Goal: Information Seeking & Learning: Learn about a topic

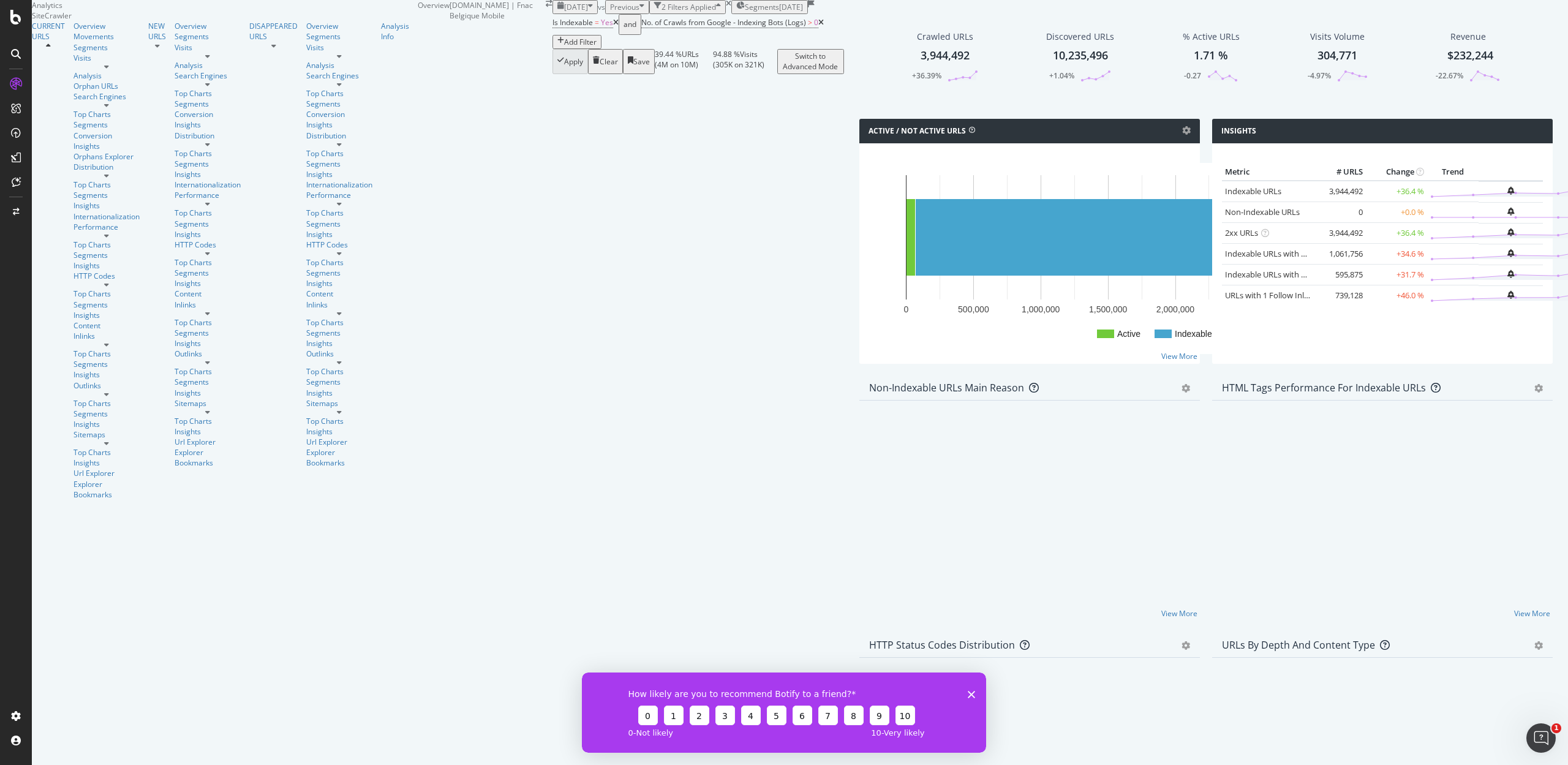
click at [564, 12] on span "[DATE]" at bounding box center [576, 7] width 24 height 10
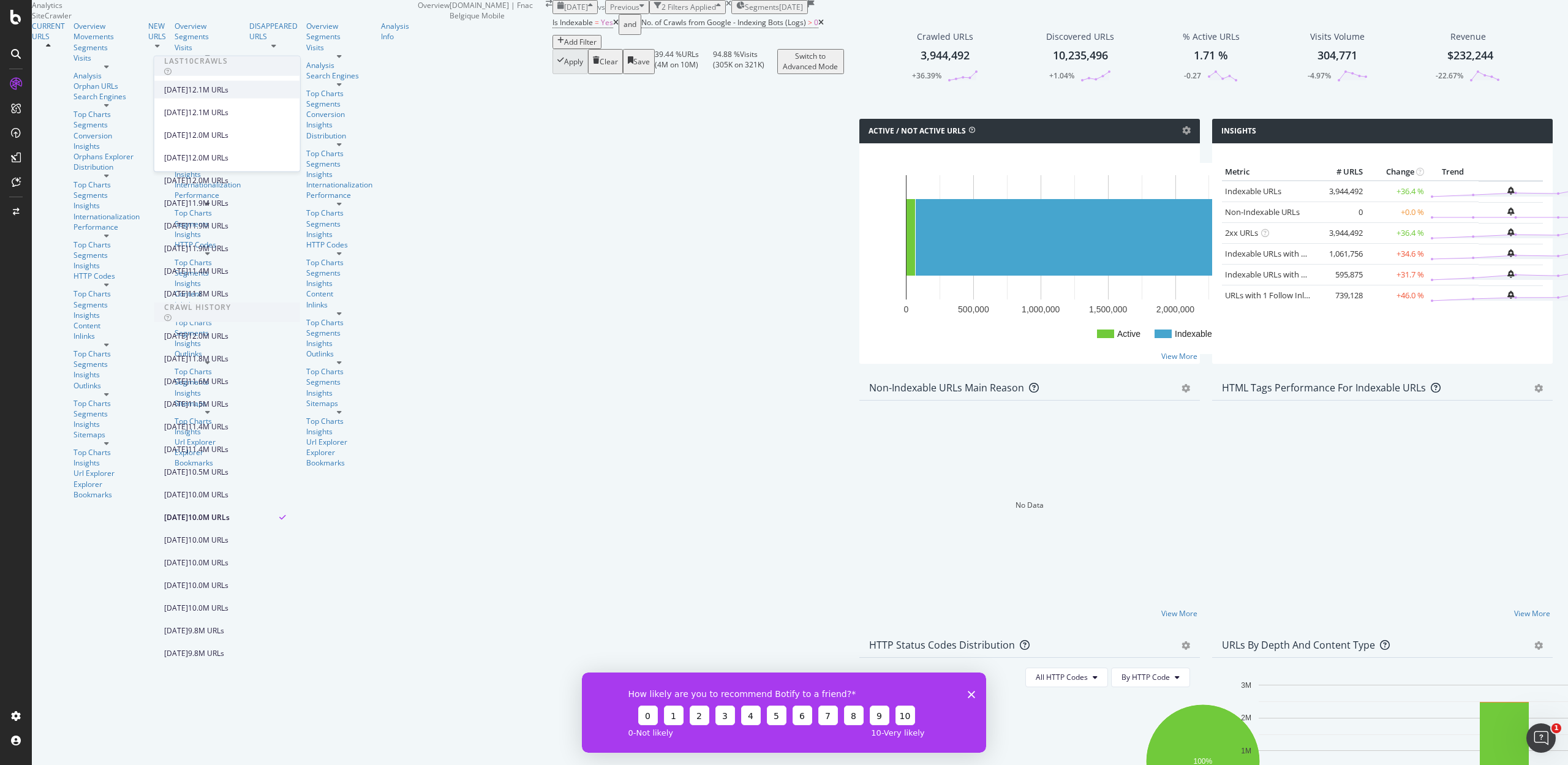
click at [188, 90] on div "[DATE]" at bounding box center [176, 89] width 24 height 11
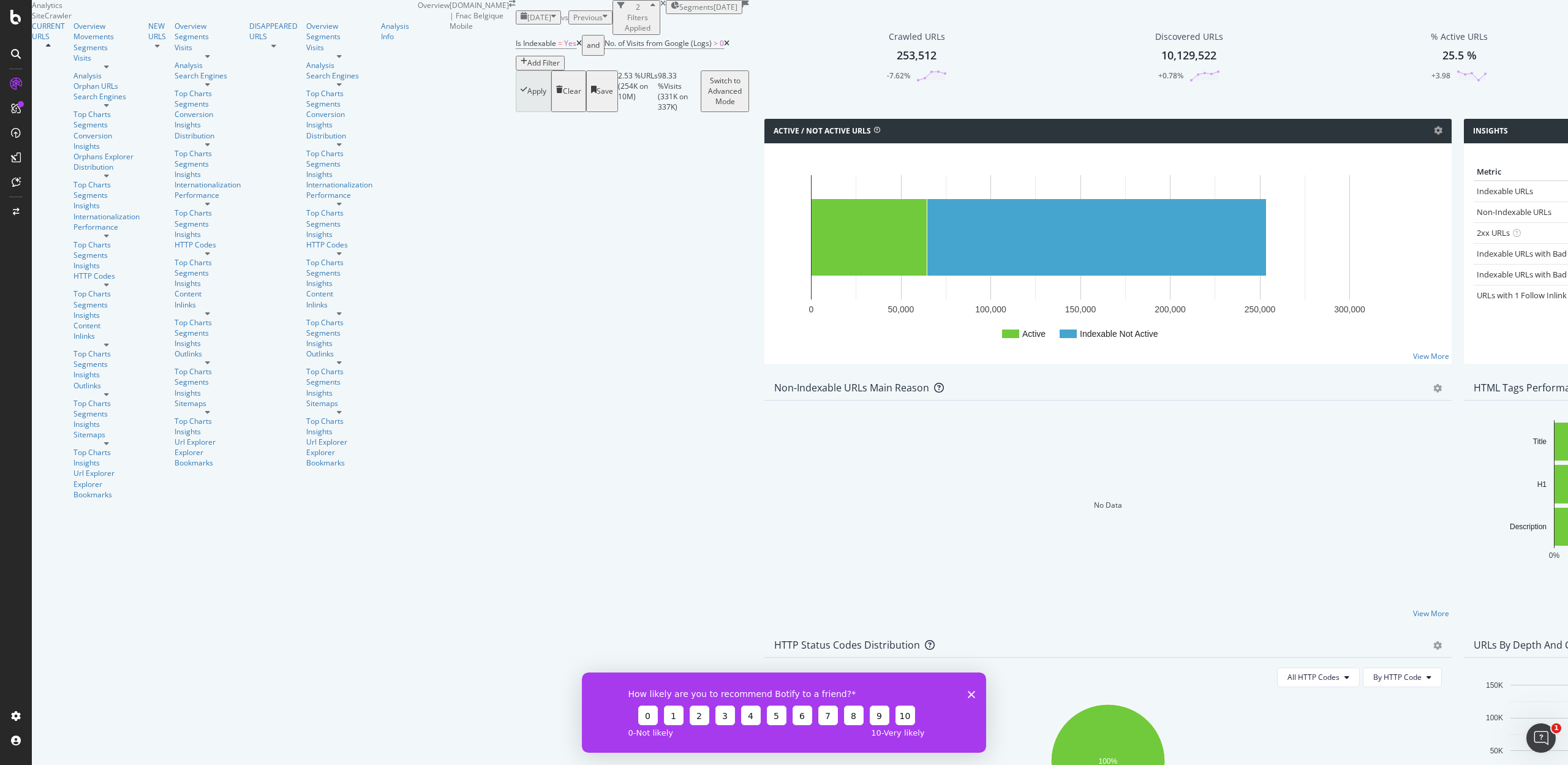
click at [520, 23] on div "2024 Feb. 1st" at bounding box center [538, 17] width 35 height 10
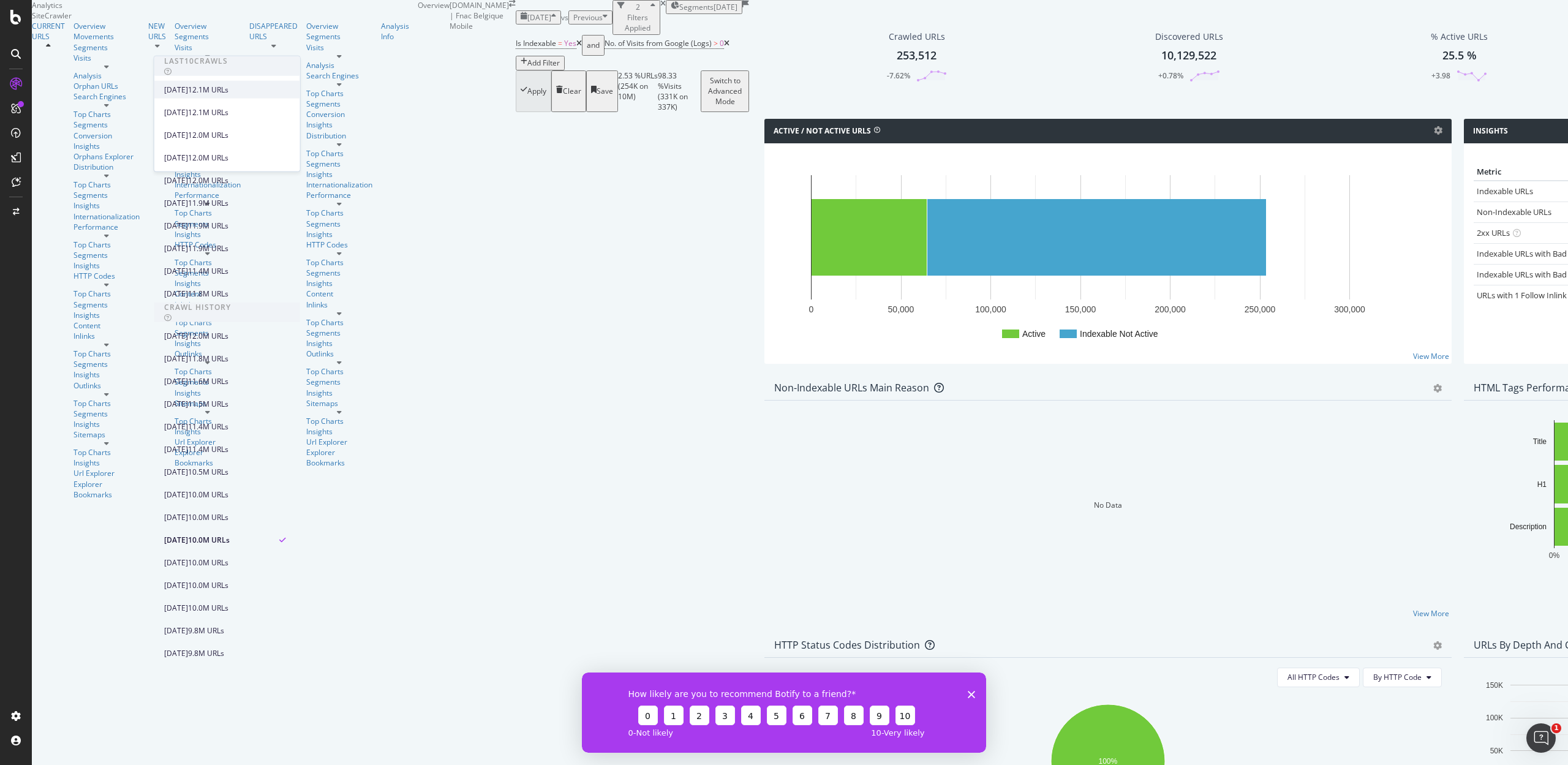
click at [188, 87] on div "[DATE]" at bounding box center [176, 89] width 24 height 11
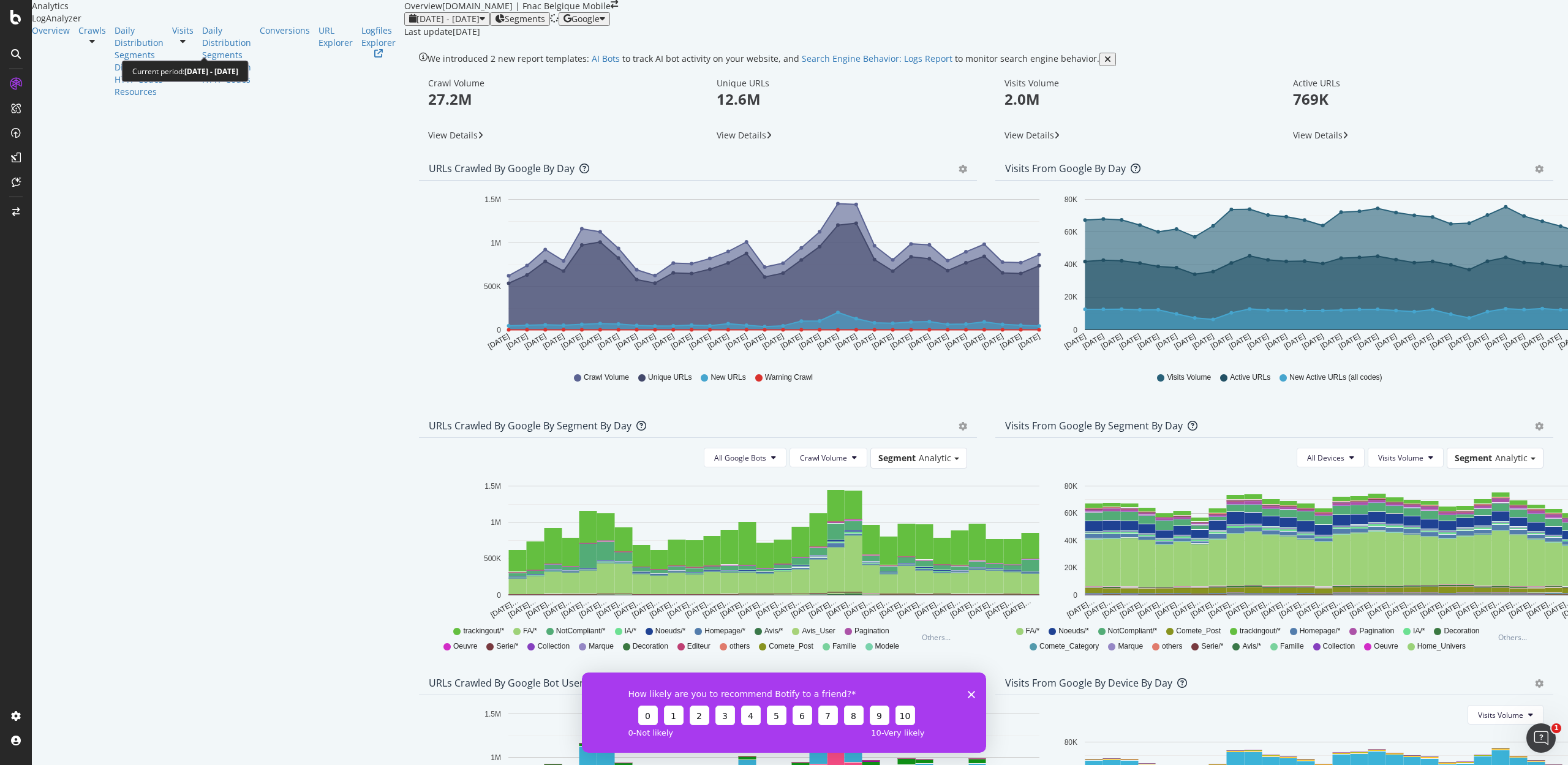
click at [416, 25] on span "2025 Aug. 11th - Sep. 9th" at bounding box center [448, 19] width 63 height 12
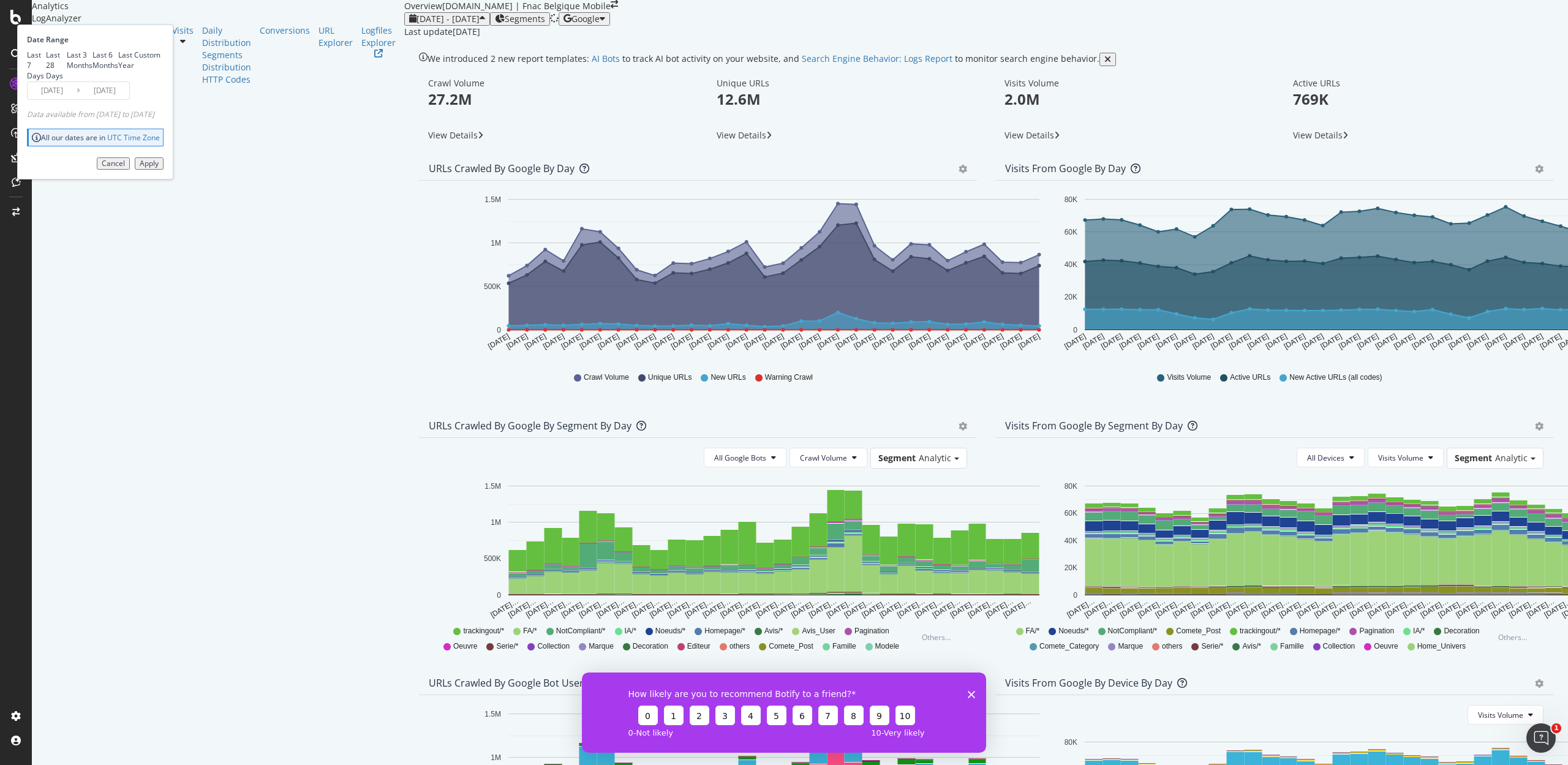
click at [77, 99] on input "2025/08/13" at bounding box center [52, 90] width 49 height 17
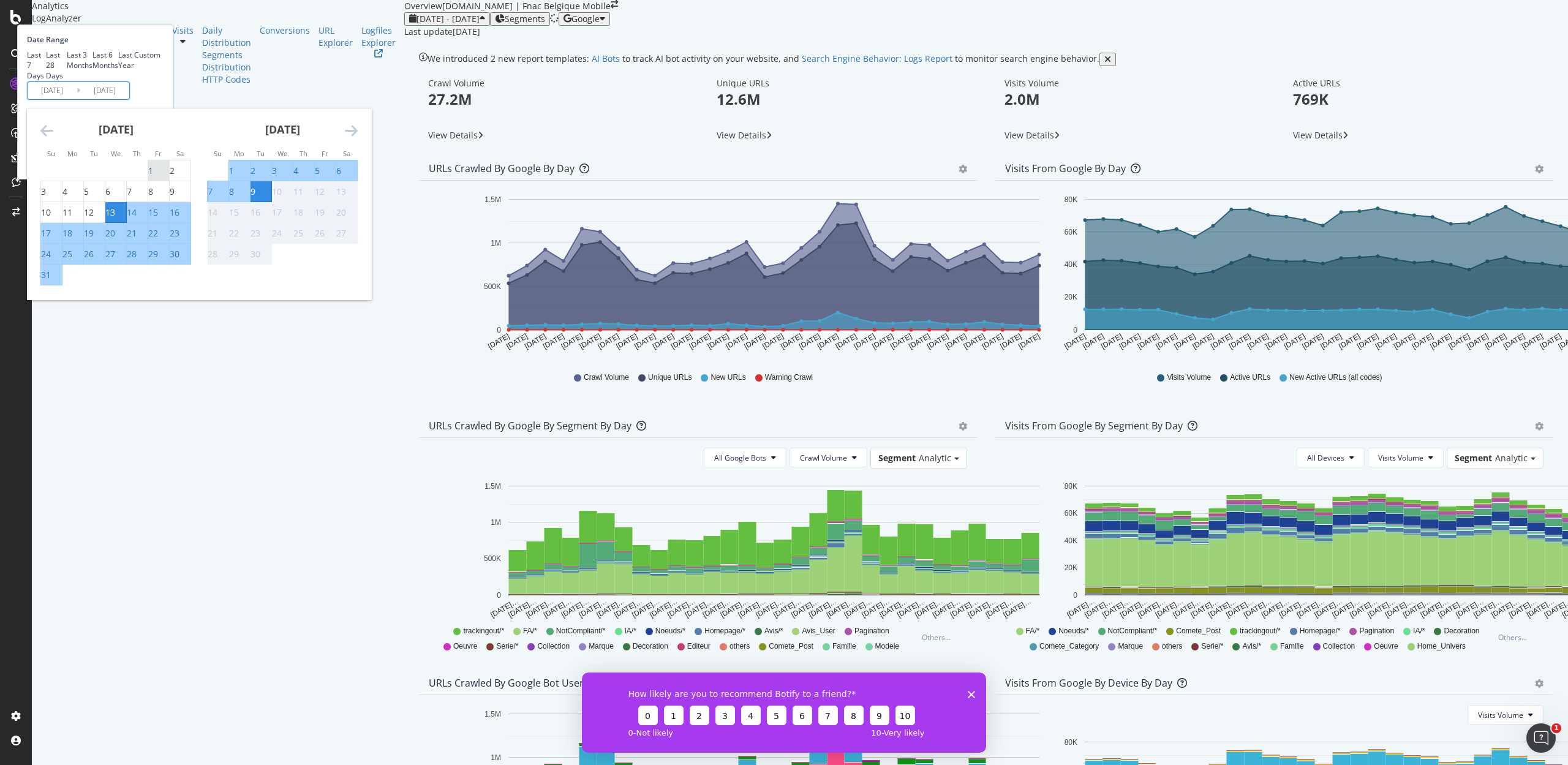
click at [153, 177] on div "1" at bounding box center [150, 171] width 5 height 12
type input "2025/08/01"
click at [51, 281] on div "31" at bounding box center [46, 275] width 10 height 12
type input "2025/08/31"
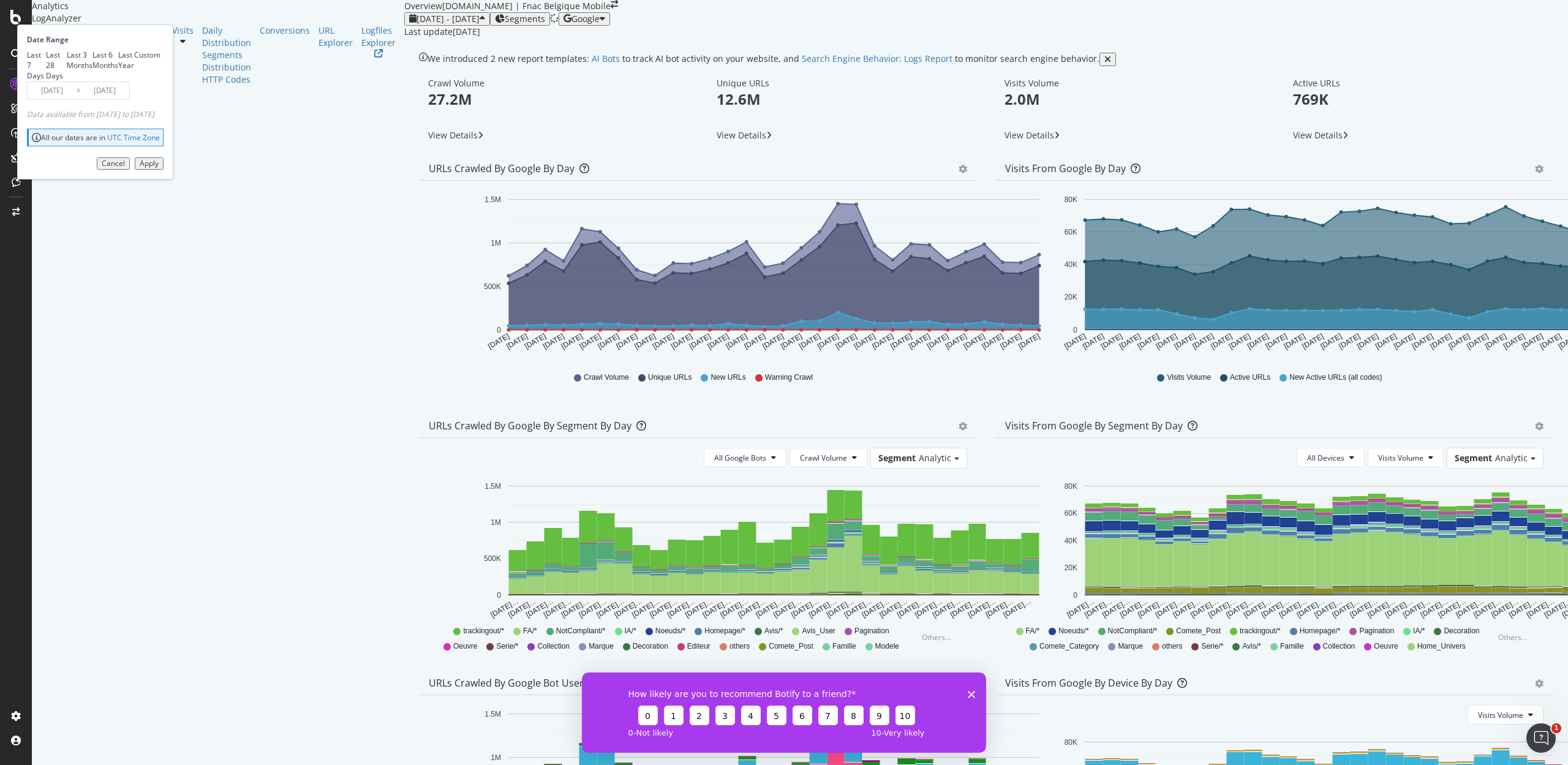
click at [159, 168] on div "Apply" at bounding box center [149, 163] width 19 height 8
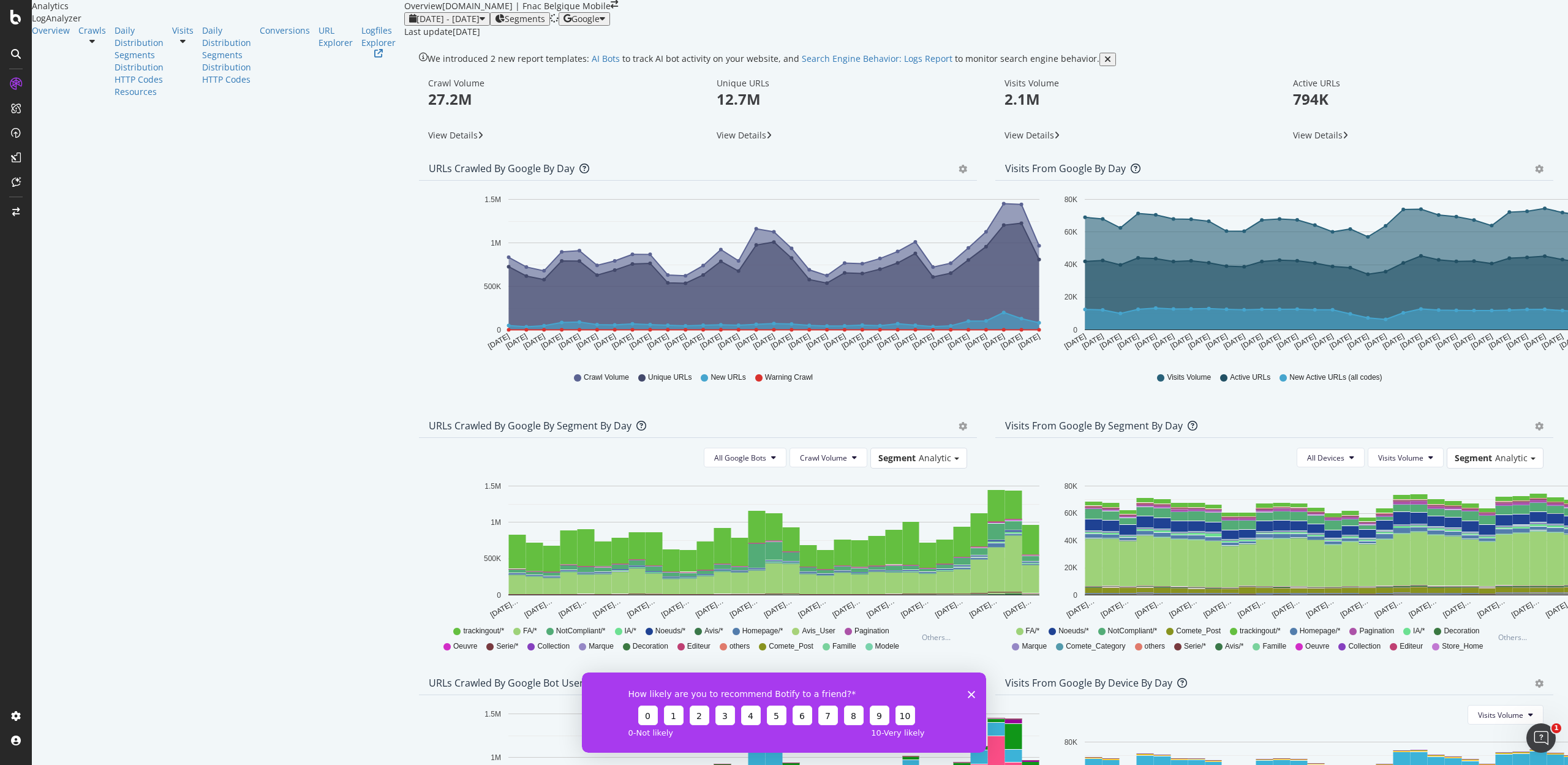
click at [95, 46] on icon at bounding box center [92, 41] width 6 height 8
click at [115, 85] on link "HTTP Codes" at bounding box center [139, 79] width 49 height 12
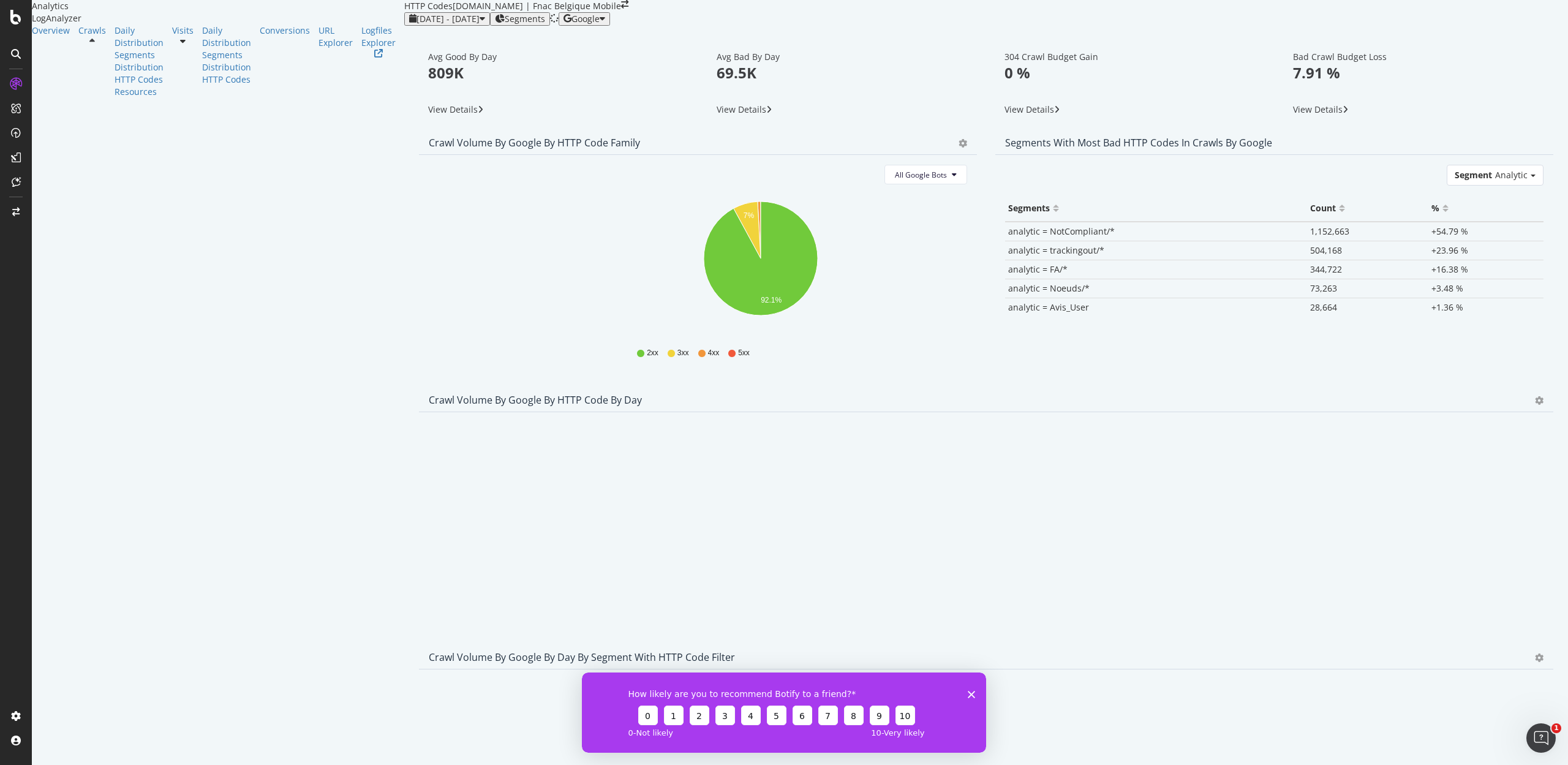
click at [958, 148] on icon "gear" at bounding box center [962, 144] width 8 height 8
click at [879, 205] on link "Table" at bounding box center [927, 193] width 97 height 25
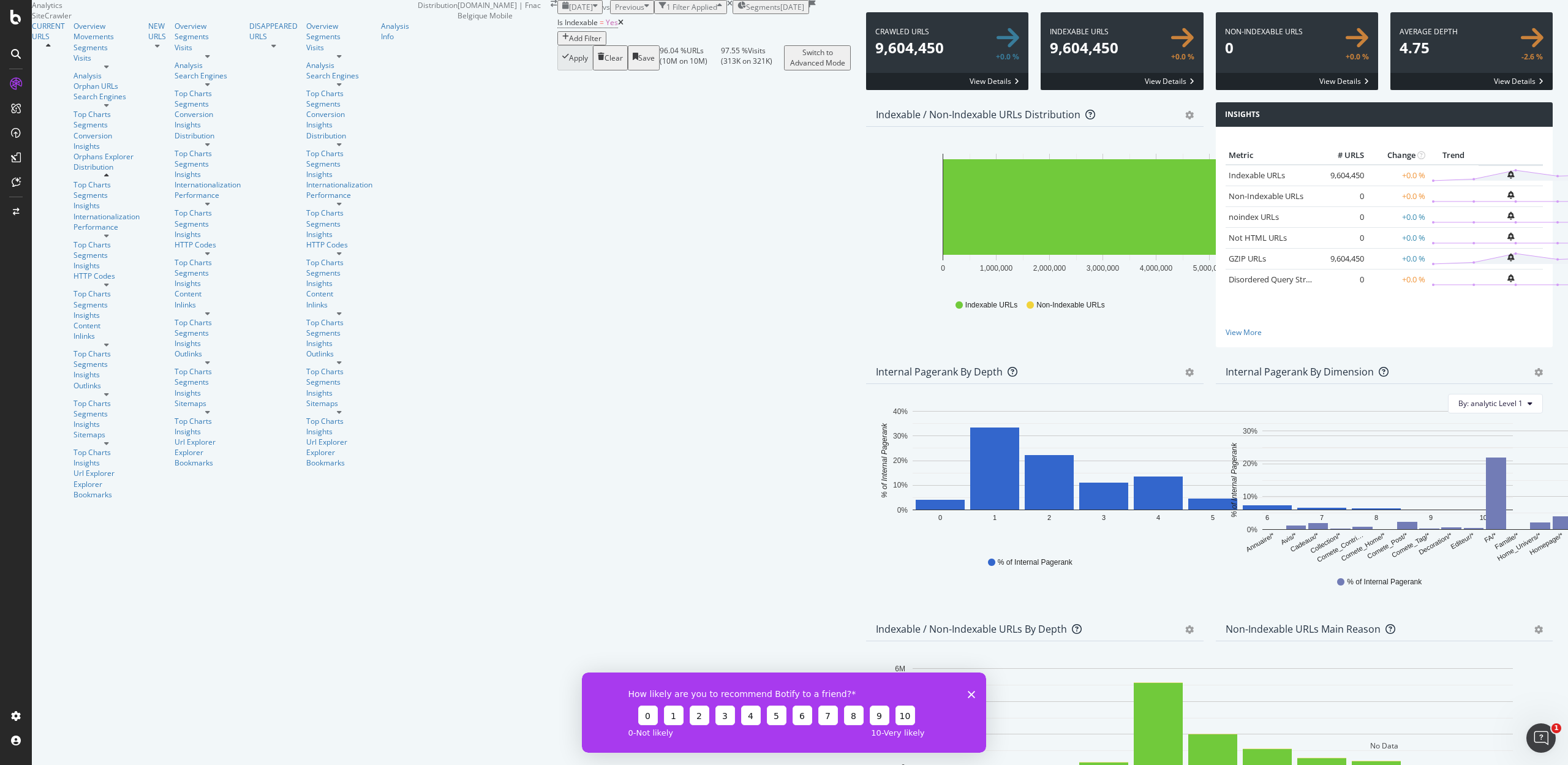
click at [569, 12] on span "[DATE]" at bounding box center [580, 7] width 24 height 10
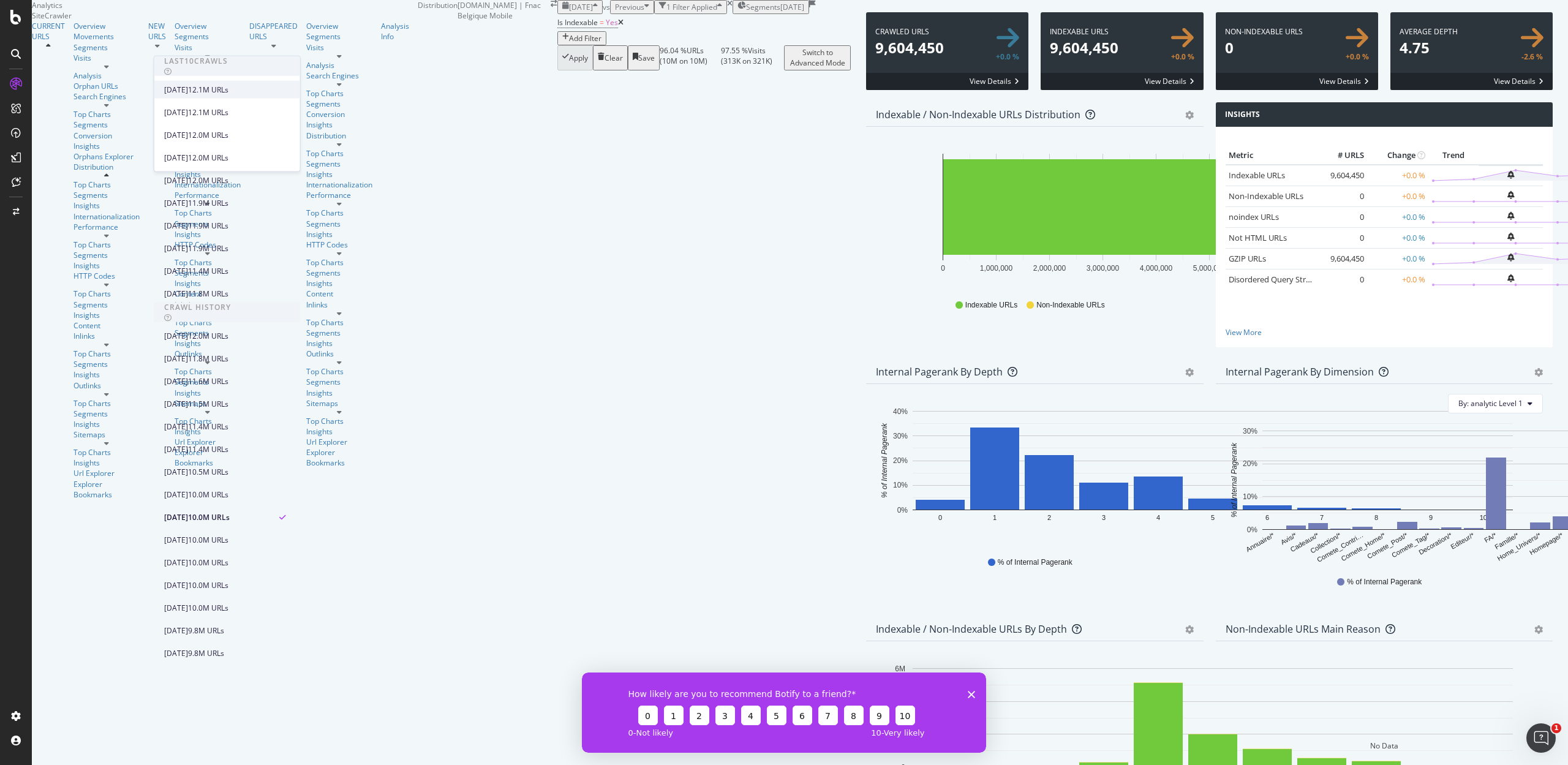
click at [185, 92] on div "[DATE]" at bounding box center [176, 89] width 24 height 11
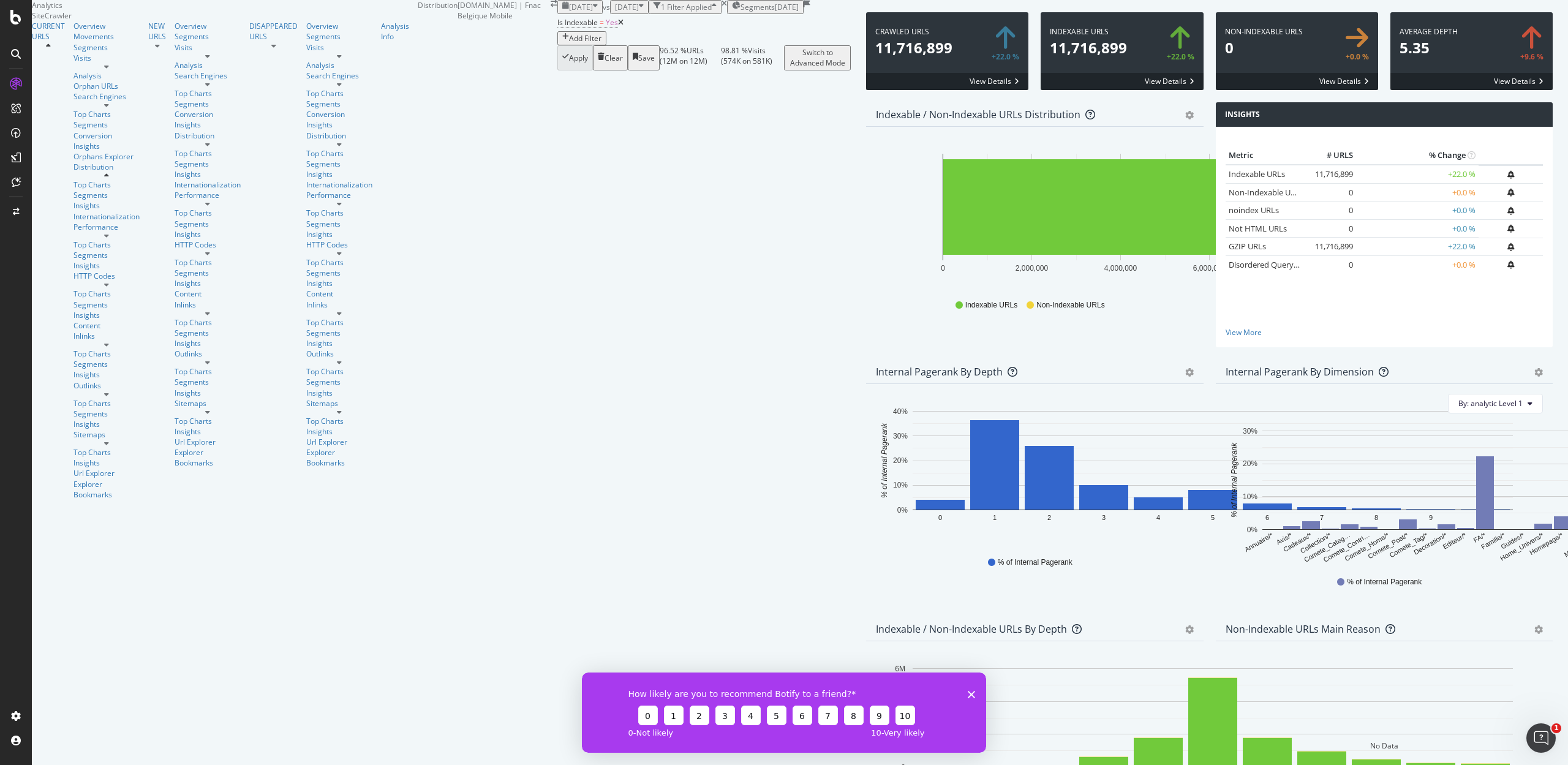
scroll to position [408, 0]
click at [1185, 626] on icon "gear" at bounding box center [1190, 630] width 8 height 8
click at [1092, 691] on span "Table" at bounding box center [1147, 699] width 112 height 17
